Goal: Navigation & Orientation: Find specific page/section

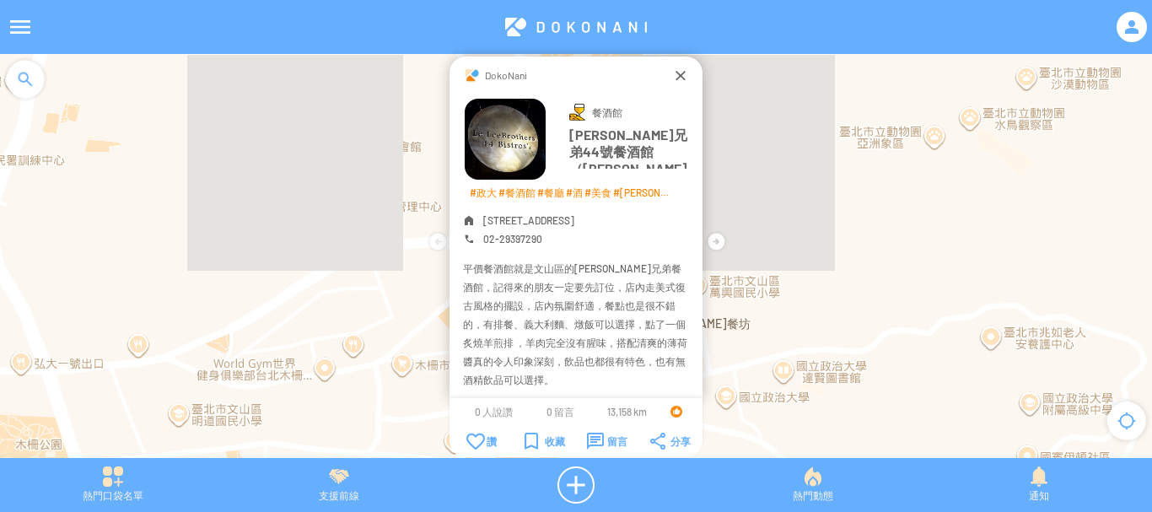
click at [675, 77] on div at bounding box center [680, 75] width 17 height 17
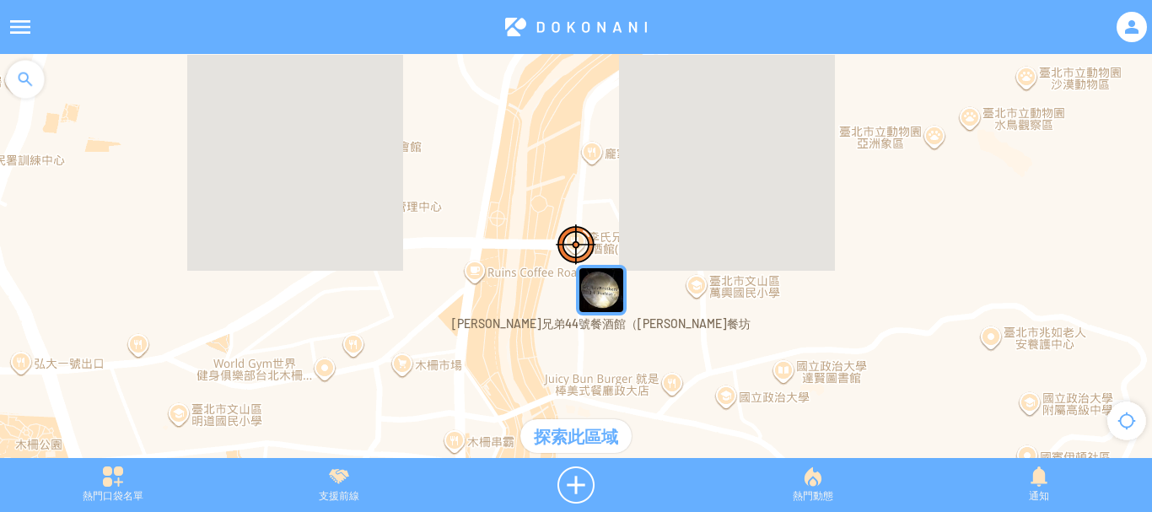
click at [675, 77] on div at bounding box center [576, 264] width 1152 height 421
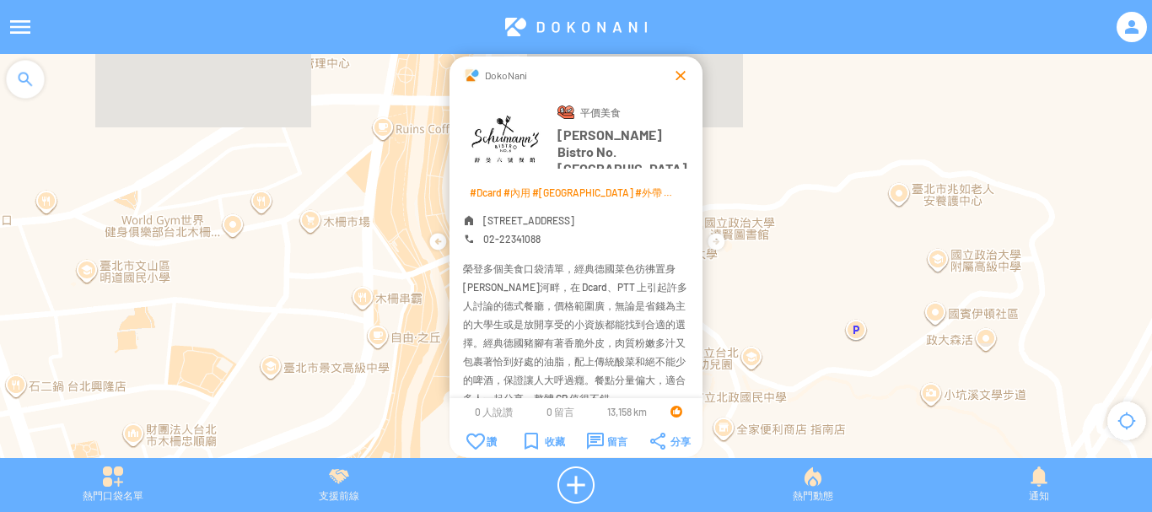
click at [673, 73] on div at bounding box center [680, 75] width 17 height 17
